Goal: Task Accomplishment & Management: Complete application form

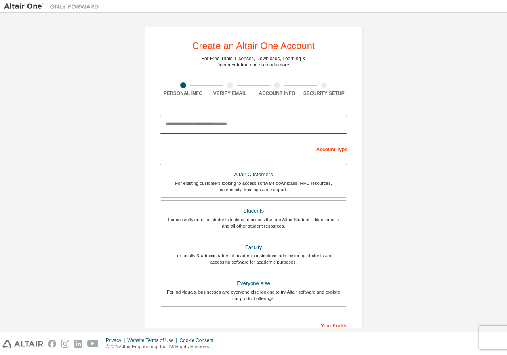
click at [227, 116] on input "email" at bounding box center [254, 124] width 188 height 19
type input "**********"
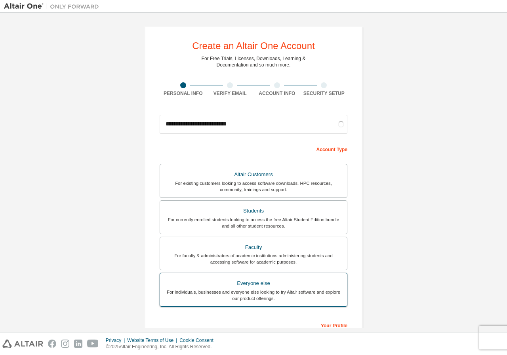
click at [260, 286] on div "Everyone else" at bounding box center [253, 283] width 177 height 11
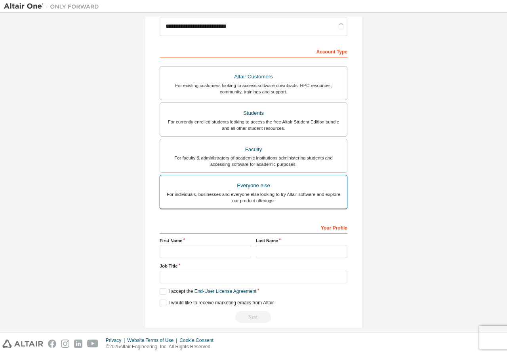
scroll to position [108, 0]
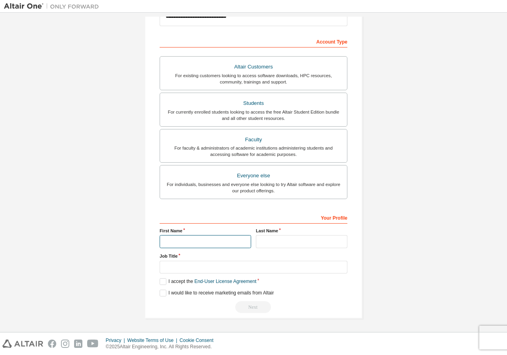
click at [191, 236] on input "text" at bounding box center [205, 241] width 91 height 13
type input "**********"
click at [294, 244] on input "text" at bounding box center [301, 241] width 91 height 13
type input "*"
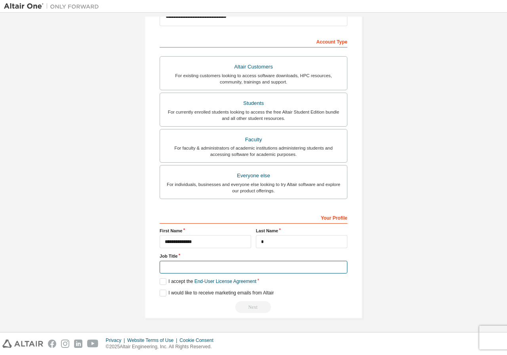
click at [203, 270] on input "text" at bounding box center [254, 267] width 188 height 13
type input "*******"
click at [162, 280] on label "I accept the End-User License Agreement" at bounding box center [208, 281] width 97 height 7
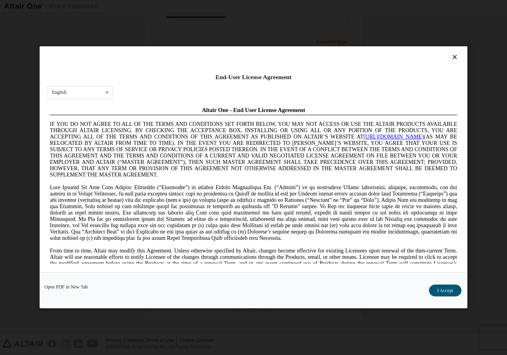
scroll to position [0, 0]
click at [437, 291] on button "I Accept" at bounding box center [445, 291] width 32 height 12
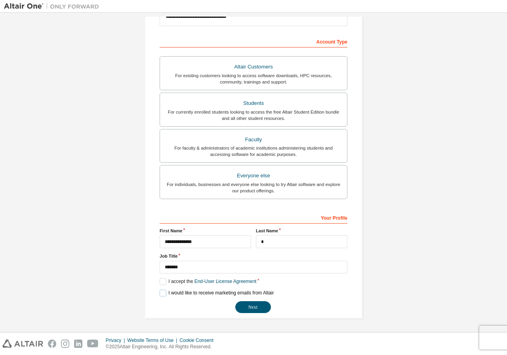
click at [160, 293] on label "I would like to receive marketing emails from Altair" at bounding box center [217, 293] width 114 height 7
click at [214, 182] on div "For individuals, businesses and everyone else looking to try Altair software an…" at bounding box center [253, 187] width 177 height 13
click at [303, 185] on div "For individuals, businesses and everyone else looking to try Altair software an…" at bounding box center [253, 187] width 177 height 13
click at [216, 182] on div "For individuals, businesses and everyone else looking to try Altair software an…" at bounding box center [253, 187] width 177 height 13
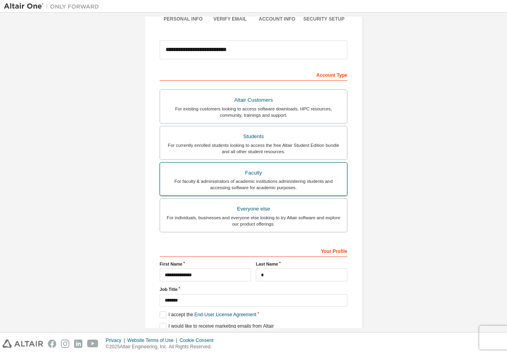
scroll to position [79, 0]
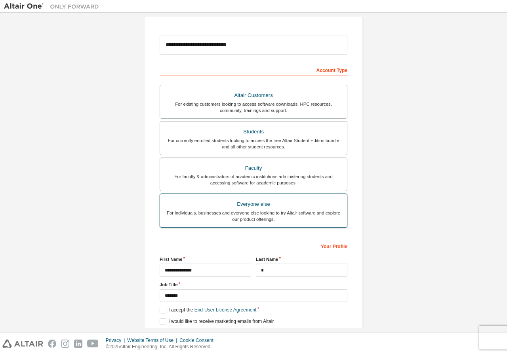
click at [282, 214] on div "For individuals, businesses and everyone else looking to try Altair software an…" at bounding box center [253, 216] width 177 height 13
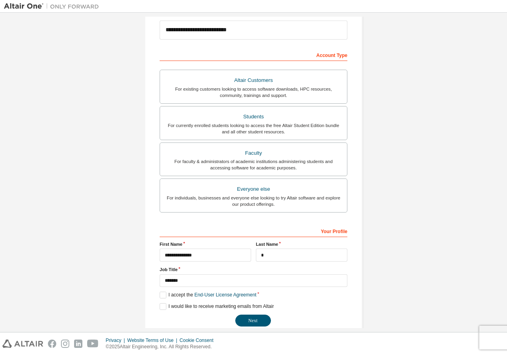
scroll to position [108, 0]
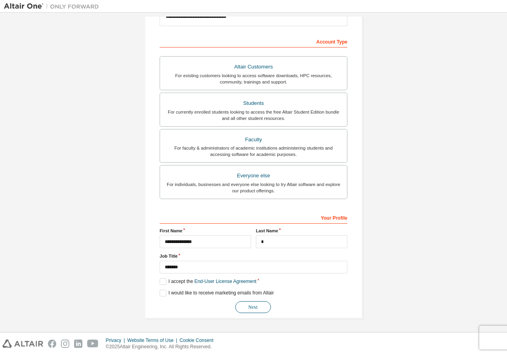
click at [246, 310] on button "Next" at bounding box center [253, 307] width 36 height 12
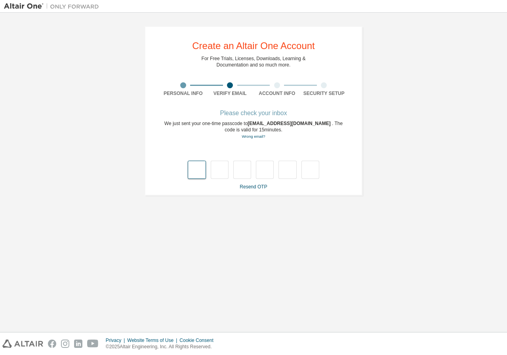
scroll to position [0, 0]
type input "*"
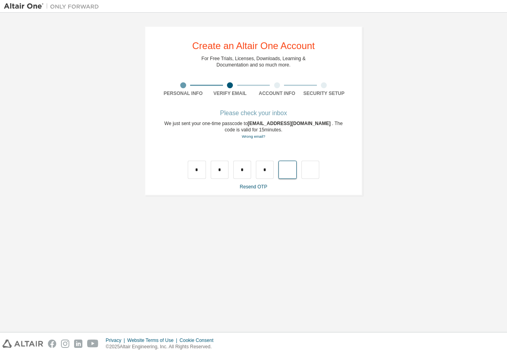
type input "*"
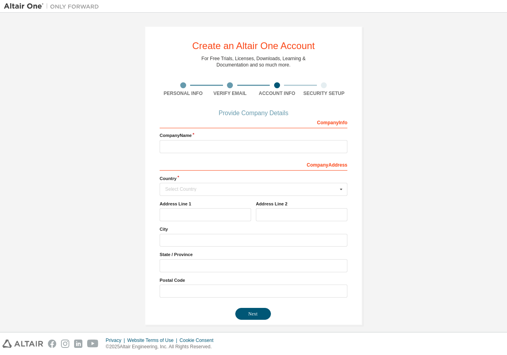
click at [195, 139] on label "Company Name" at bounding box center [254, 135] width 188 height 6
click at [202, 121] on div "Company Info" at bounding box center [254, 122] width 188 height 13
click at [200, 136] on label "Company Name" at bounding box center [254, 135] width 188 height 6
click at [186, 121] on div "Company Info" at bounding box center [254, 122] width 188 height 13
click at [209, 116] on div "Company Info" at bounding box center [254, 122] width 188 height 13
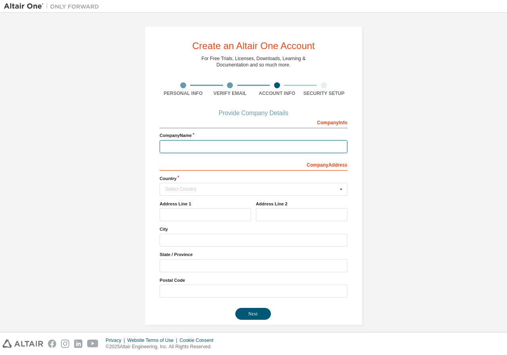
click at [190, 149] on input "text" at bounding box center [254, 146] width 188 height 13
type input "*"
type input "**********"
click at [194, 181] on label "Country" at bounding box center [254, 178] width 188 height 6
click at [195, 185] on input "text" at bounding box center [253, 189] width 187 height 12
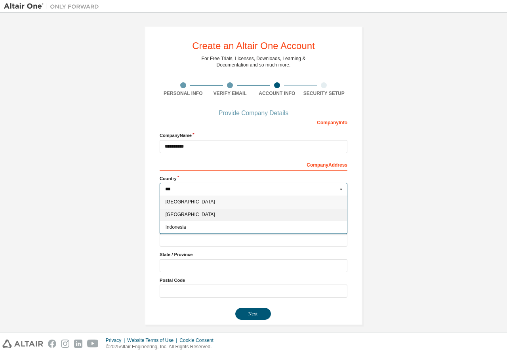
type input "***"
click at [172, 213] on span "[GEOGRAPHIC_DATA]" at bounding box center [254, 214] width 176 height 5
type input "***"
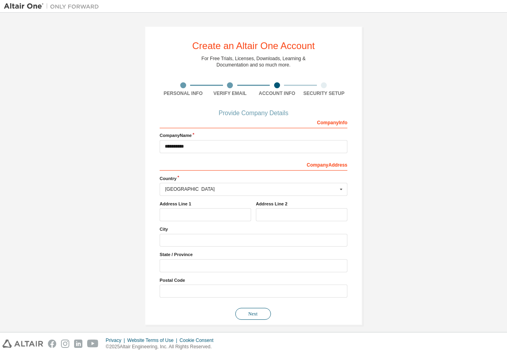
click at [256, 315] on button "Next" at bounding box center [253, 314] width 36 height 12
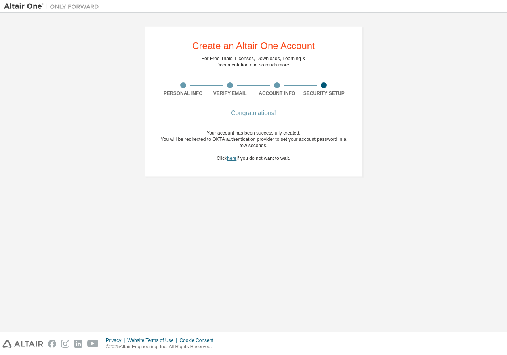
click at [233, 158] on link "here" at bounding box center [232, 159] width 10 height 6
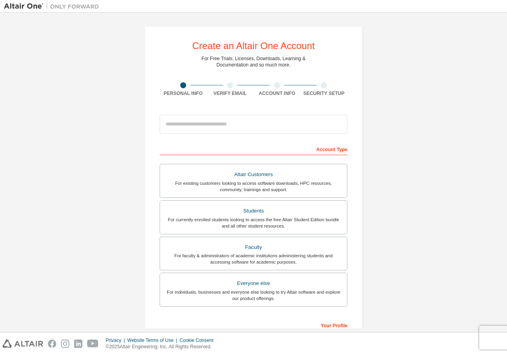
click at [222, 143] on div "Account Type" at bounding box center [254, 149] width 188 height 13
click at [164, 148] on div "Account Type" at bounding box center [254, 149] width 188 height 13
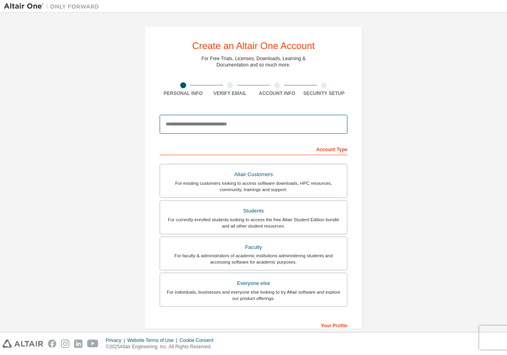
click at [184, 117] on input "email" at bounding box center [254, 124] width 188 height 19
type input "**********"
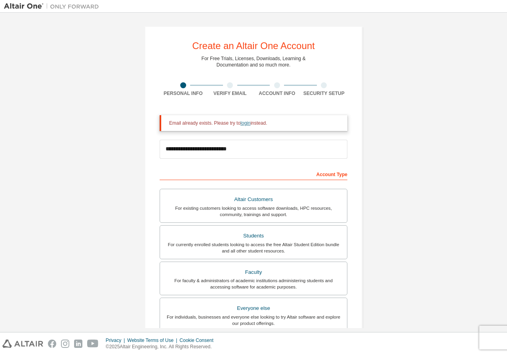
click at [242, 123] on link "login" at bounding box center [245, 123] width 10 height 6
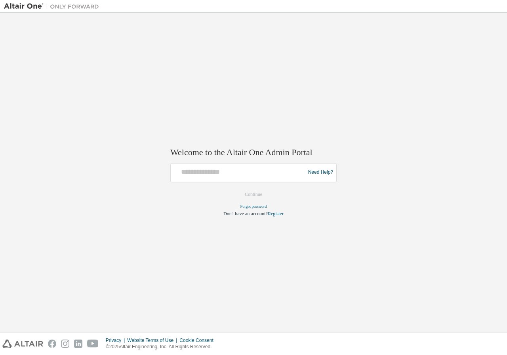
click at [263, 183] on form "Need Help? Please make sure that you provide your Global Login as email (e.g. @…" at bounding box center [253, 190] width 166 height 54
drag, startPoint x: 255, startPoint y: 190, endPoint x: 247, endPoint y: 193, distance: 8.3
click at [255, 190] on form "Need Help? Please make sure that you provide your Global Login as email (e.g. @…" at bounding box center [253, 190] width 166 height 54
click at [234, 175] on input "text" at bounding box center [239, 170] width 130 height 11
type input "**********"
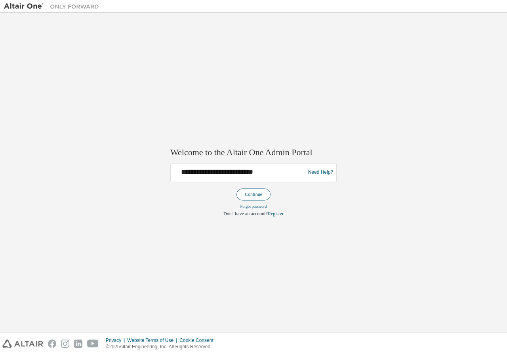
click at [248, 195] on button "Continue" at bounding box center [253, 195] width 34 height 12
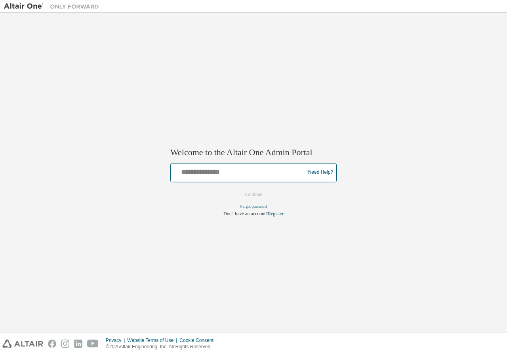
click at [250, 175] on input "text" at bounding box center [239, 170] width 130 height 11
type input "**********"
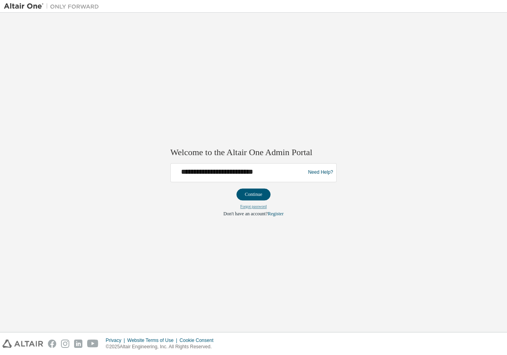
click at [258, 206] on link "Forgot password" at bounding box center [253, 206] width 27 height 4
